Goal: Task Accomplishment & Management: Use online tool/utility

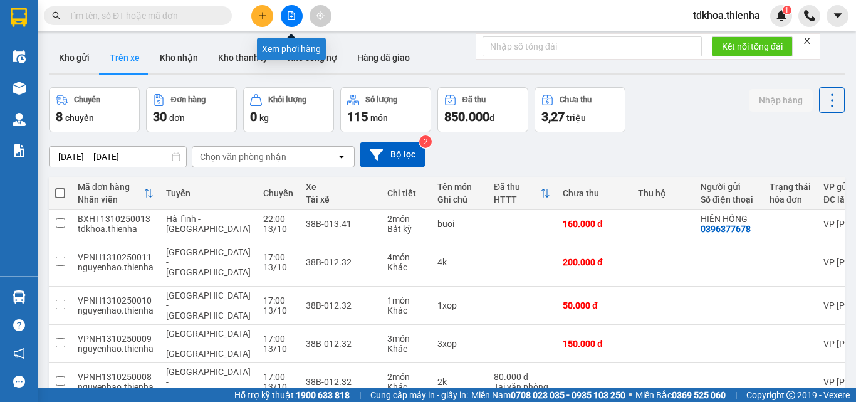
click at [289, 13] on icon "file-add" at bounding box center [291, 15] width 9 height 9
click at [82, 62] on button "Kho gửi" at bounding box center [74, 58] width 51 height 30
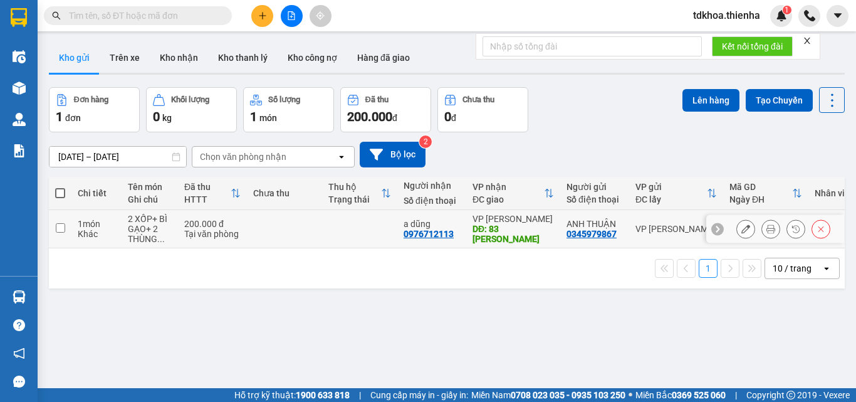
click at [49, 227] on td at bounding box center [60, 229] width 23 height 38
checkbox input "true"
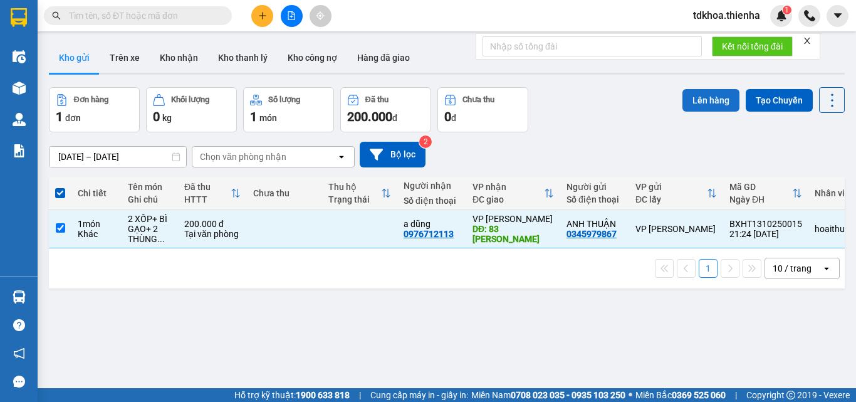
click at [700, 103] on button "Lên hàng" at bounding box center [710, 100] width 57 height 23
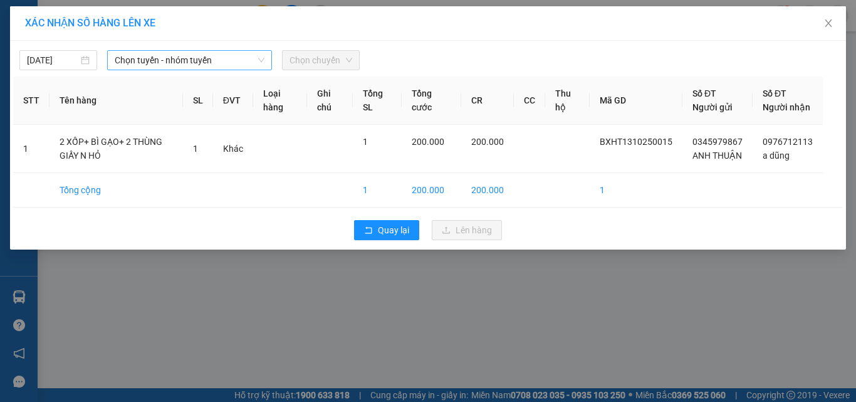
click at [167, 58] on span "Chọn tuyến - nhóm tuyến" at bounding box center [190, 60] width 150 height 19
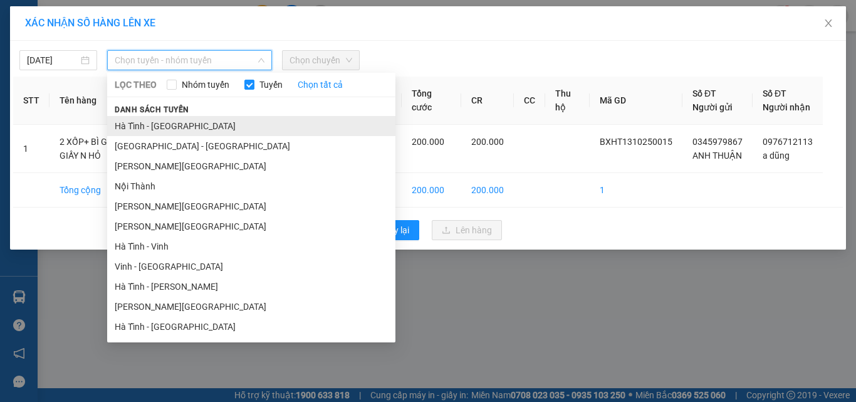
click at [156, 125] on li "Hà Tĩnh - [GEOGRAPHIC_DATA]" at bounding box center [251, 126] width 288 height 20
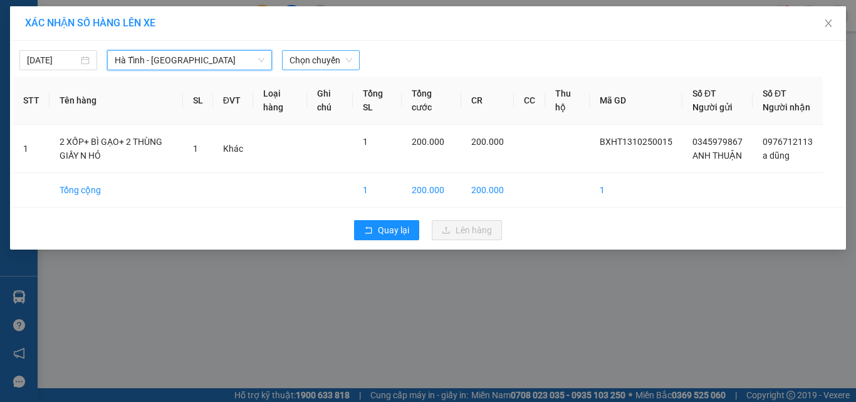
click at [305, 60] on span "Chọn chuyến" at bounding box center [320, 60] width 63 height 19
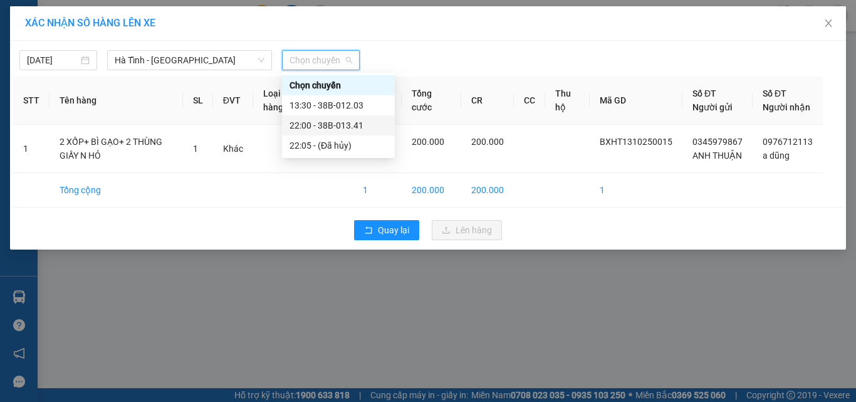
click at [328, 134] on div "22:00 - 38B-013.41" at bounding box center [338, 125] width 113 height 20
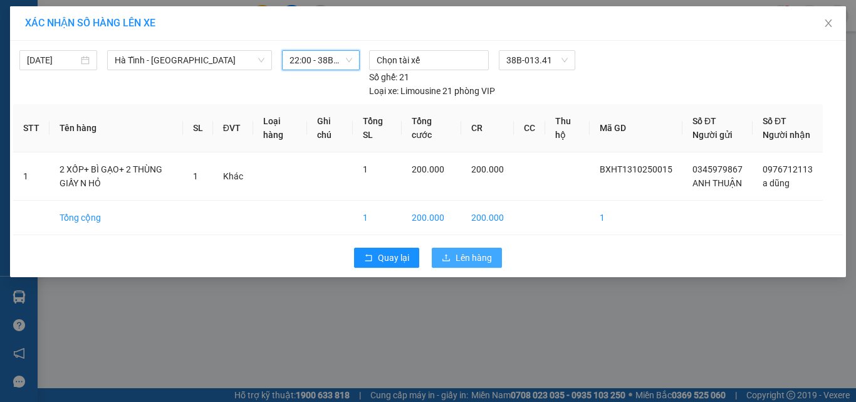
click at [463, 264] on span "Lên hàng" at bounding box center [473, 258] width 36 height 14
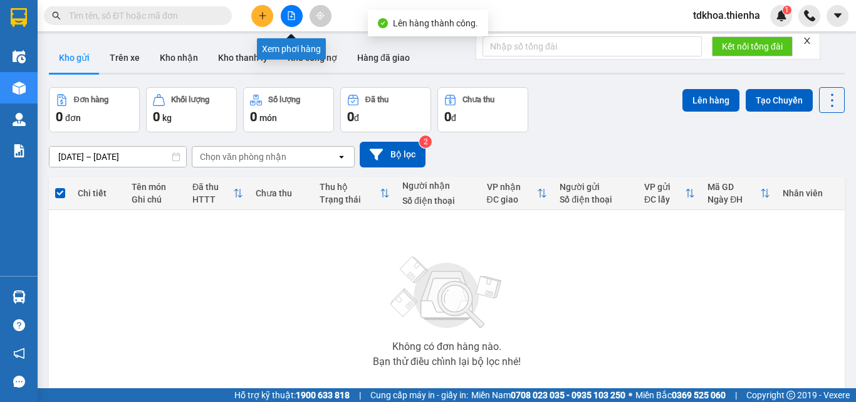
click at [293, 19] on icon "file-add" at bounding box center [291, 15] width 9 height 9
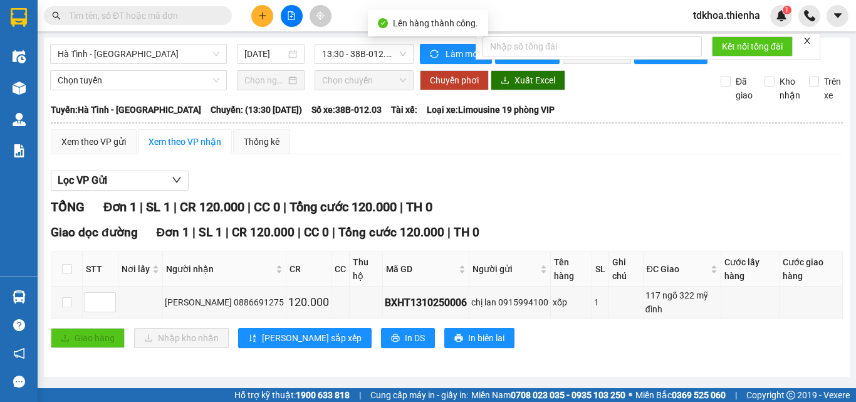
click at [810, 39] on icon "close" at bounding box center [807, 40] width 9 height 9
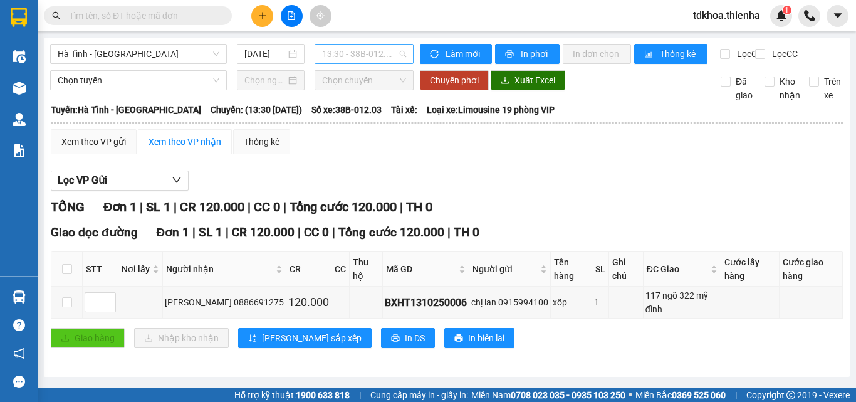
click at [372, 56] on span "13:30 - 38B-012.03" at bounding box center [364, 53] width 84 height 19
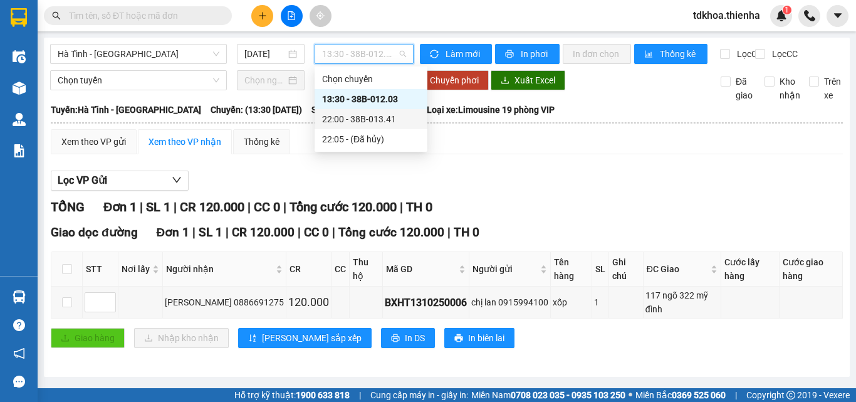
click at [366, 121] on div "22:00 - 38B-013.41" at bounding box center [371, 119] width 98 height 14
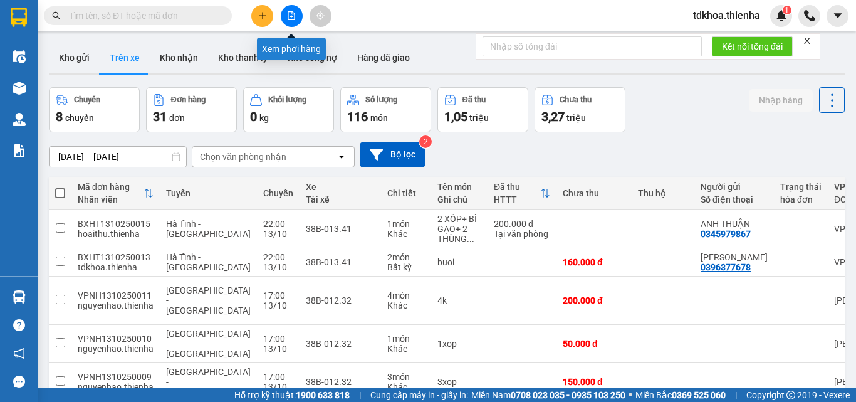
click at [296, 16] on button at bounding box center [292, 16] width 22 height 22
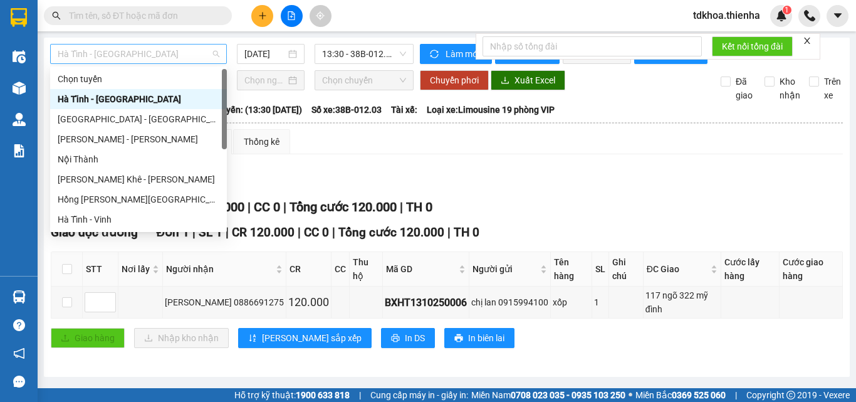
click at [206, 53] on span "Hà Tĩnh - [GEOGRAPHIC_DATA]" at bounding box center [139, 53] width 162 height 19
click at [80, 121] on div "[GEOGRAPHIC_DATA] - [GEOGRAPHIC_DATA]" at bounding box center [139, 119] width 162 height 14
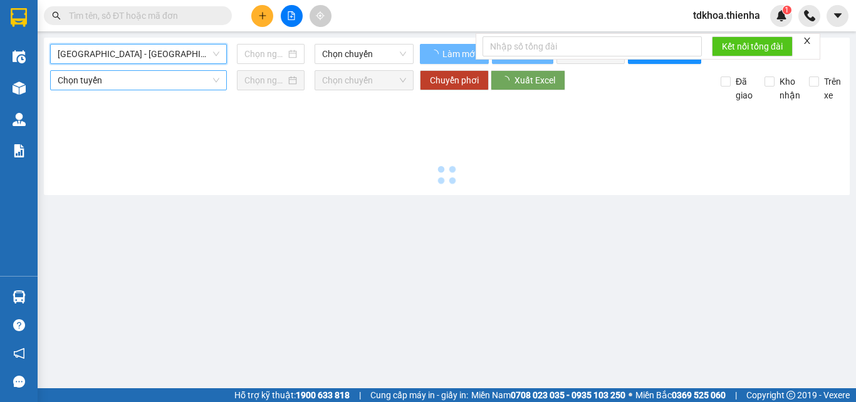
type input "[DATE]"
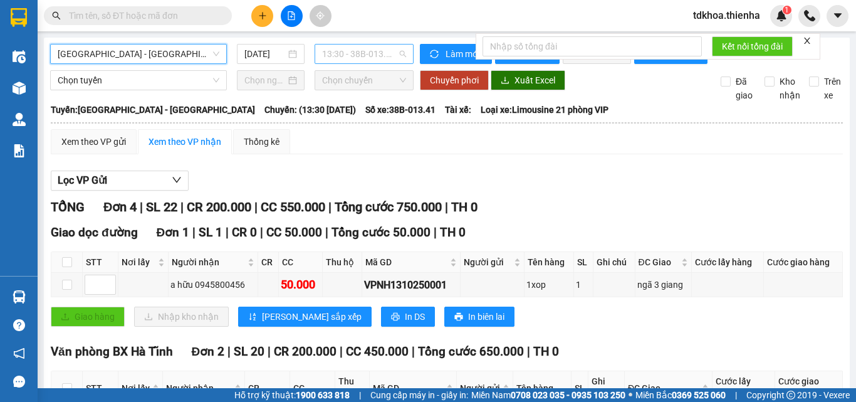
click at [329, 56] on span "13:30 - 38B-013.41" at bounding box center [364, 53] width 84 height 19
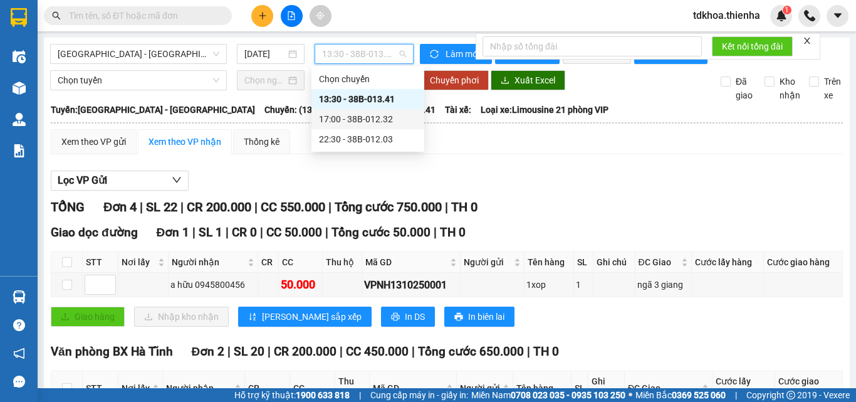
click at [344, 120] on div "17:00 - 38B-012.32" at bounding box center [368, 119] width 98 height 14
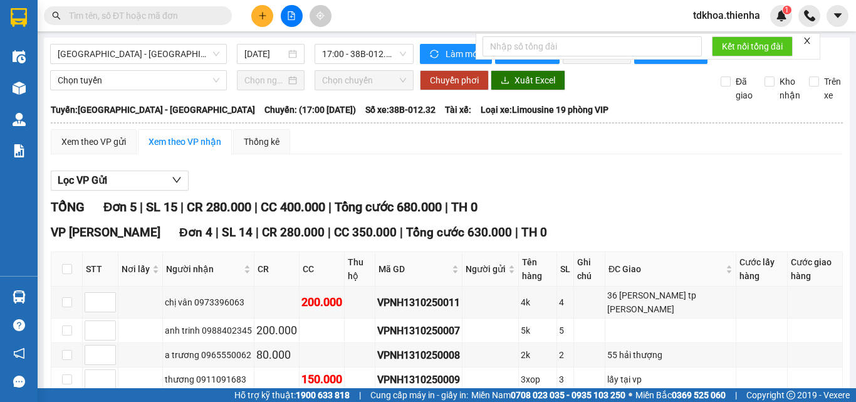
click at [806, 38] on icon "close" at bounding box center [807, 41] width 6 height 6
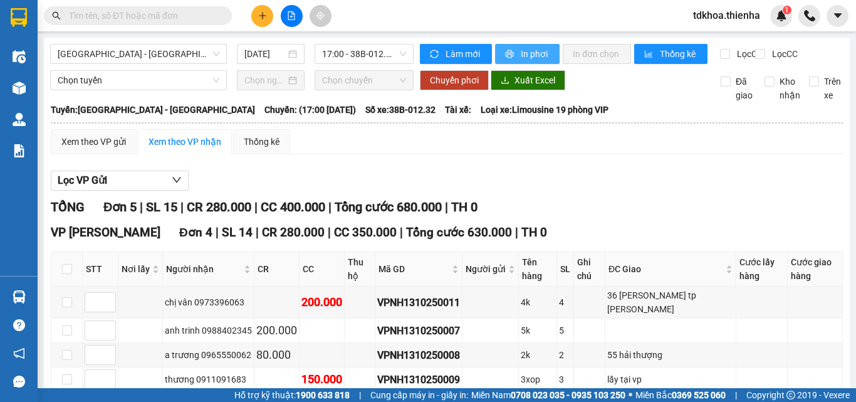
click at [543, 60] on span "In phơi" at bounding box center [535, 54] width 29 height 14
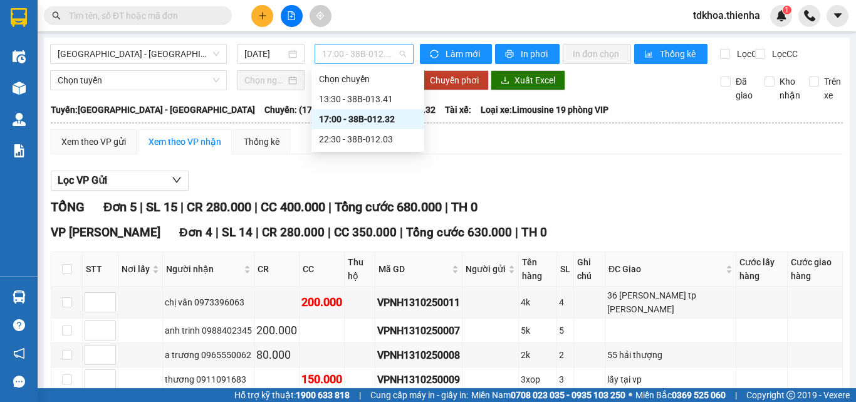
click at [341, 53] on span "17:00 - 38B-012.32" at bounding box center [364, 53] width 84 height 19
click at [364, 138] on div "22:30 - 38B-012.03" at bounding box center [368, 139] width 98 height 14
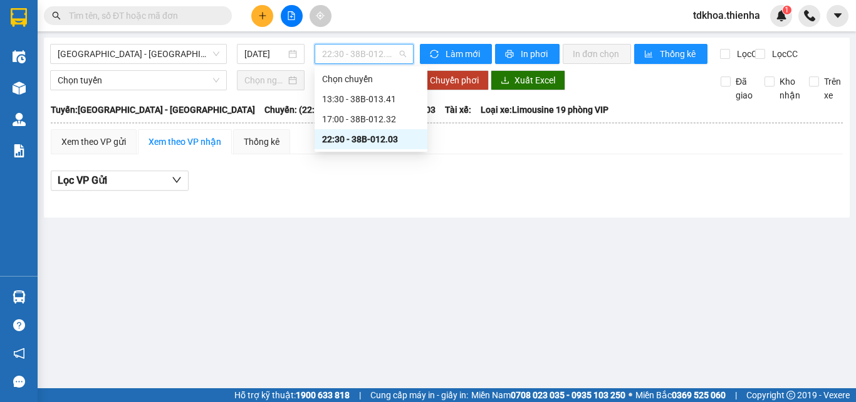
click at [342, 51] on span "22:30 - 38B-012.03" at bounding box center [364, 53] width 84 height 19
click at [371, 123] on div "17:00 - 38B-012.32" at bounding box center [371, 119] width 98 height 14
